Goal: Information Seeking & Learning: Understand process/instructions

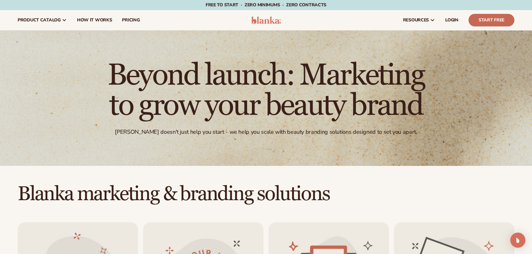
scroll to position [1287, 0]
click at [450, 20] on span "LOGIN" at bounding box center [451, 20] width 13 height 5
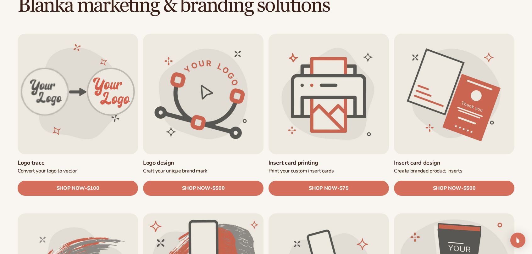
scroll to position [189, 0]
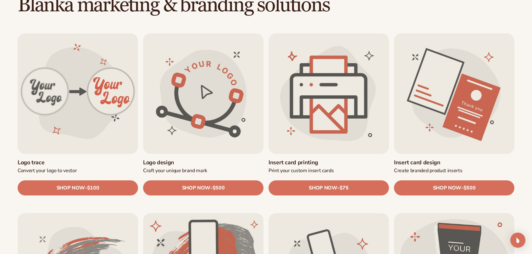
click at [328, 159] on link "Insert card printing" at bounding box center [328, 162] width 120 height 7
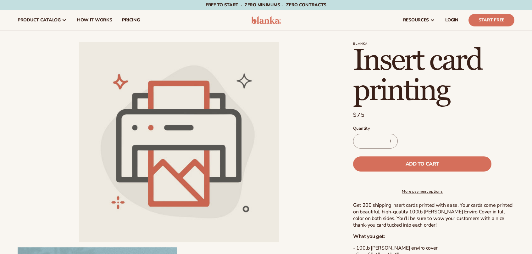
scroll to position [1287, 0]
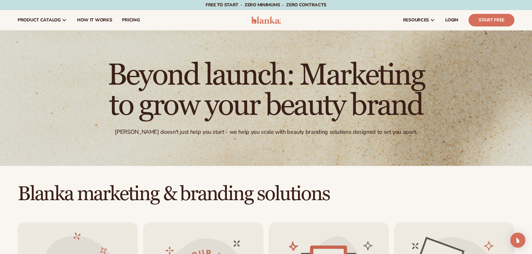
scroll to position [1287, 0]
click at [84, 20] on span "How It Works" at bounding box center [94, 20] width 35 height 5
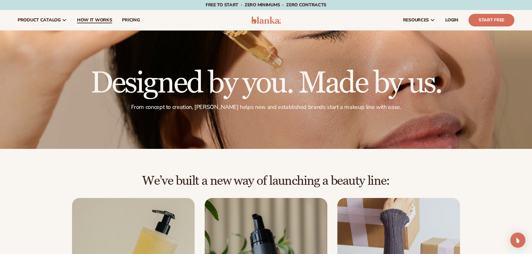
click at [93, 19] on span "How It Works" at bounding box center [94, 20] width 35 height 5
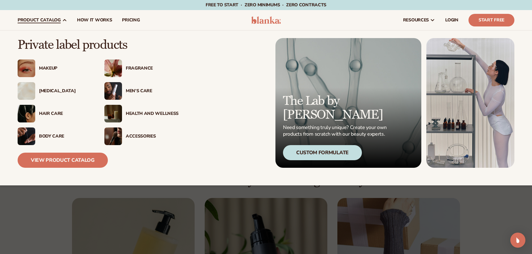
scroll to position [1287, 0]
click at [50, 19] on span "product catalog" at bounding box center [39, 20] width 43 height 5
click at [40, 20] on span "product catalog" at bounding box center [39, 20] width 43 height 5
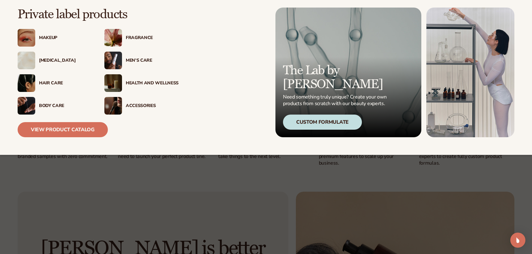
scroll to position [440, 0]
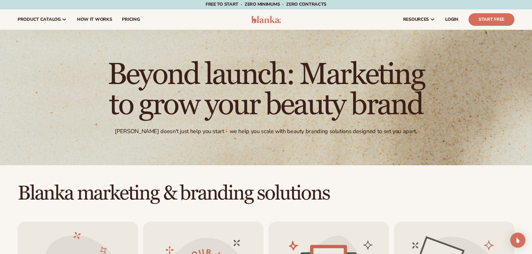
scroll to position [1287, 0]
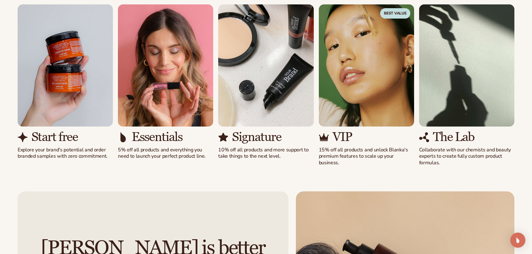
scroll to position [1287, 0]
click at [351, 153] on p "15% off all products and unlock Blanka's premium features to scale up your busi…" at bounding box center [366, 155] width 95 height 19
click at [353, 88] on img "4 / 5" at bounding box center [366, 65] width 95 height 122
click at [354, 87] on img "4 / 5" at bounding box center [366, 65] width 95 height 122
click at [359, 86] on img "4 / 5" at bounding box center [366, 65] width 95 height 122
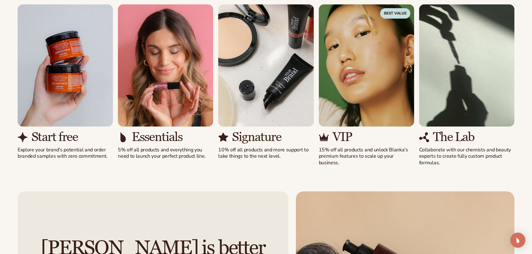
click at [361, 85] on img "4 / 5" at bounding box center [366, 65] width 95 height 122
click at [393, 16] on span "Best Value" at bounding box center [395, 13] width 30 height 10
click at [351, 153] on p "15% off all products and unlock Blanka's premium features to scale up your busi…" at bounding box center [366, 155] width 95 height 19
click at [352, 152] on p "15% off all products and unlock Blanka's premium features to scale up your busi…" at bounding box center [366, 155] width 95 height 19
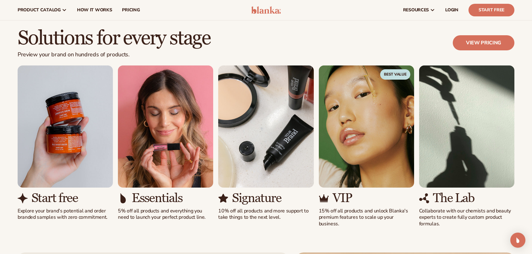
scroll to position [377, 0]
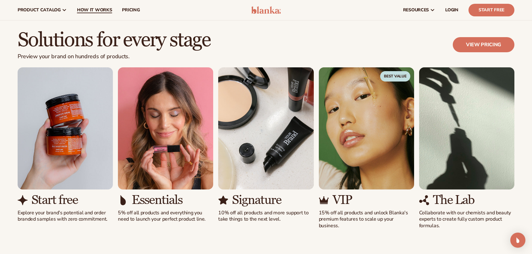
click at [96, 10] on span "How It Works" at bounding box center [94, 10] width 35 height 5
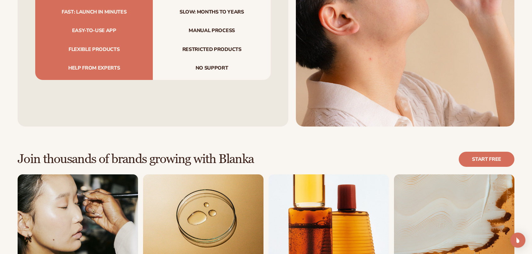
scroll to position [786, 0]
